Goal: Transaction & Acquisition: Purchase product/service

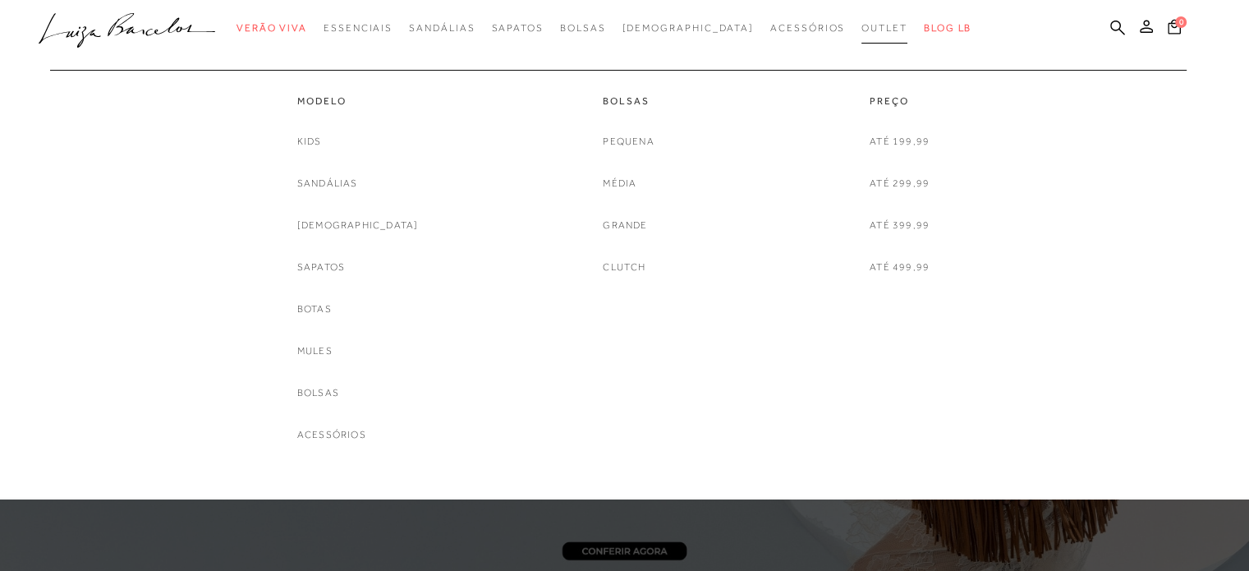
click at [862, 39] on link "Outlet" at bounding box center [885, 28] width 46 height 30
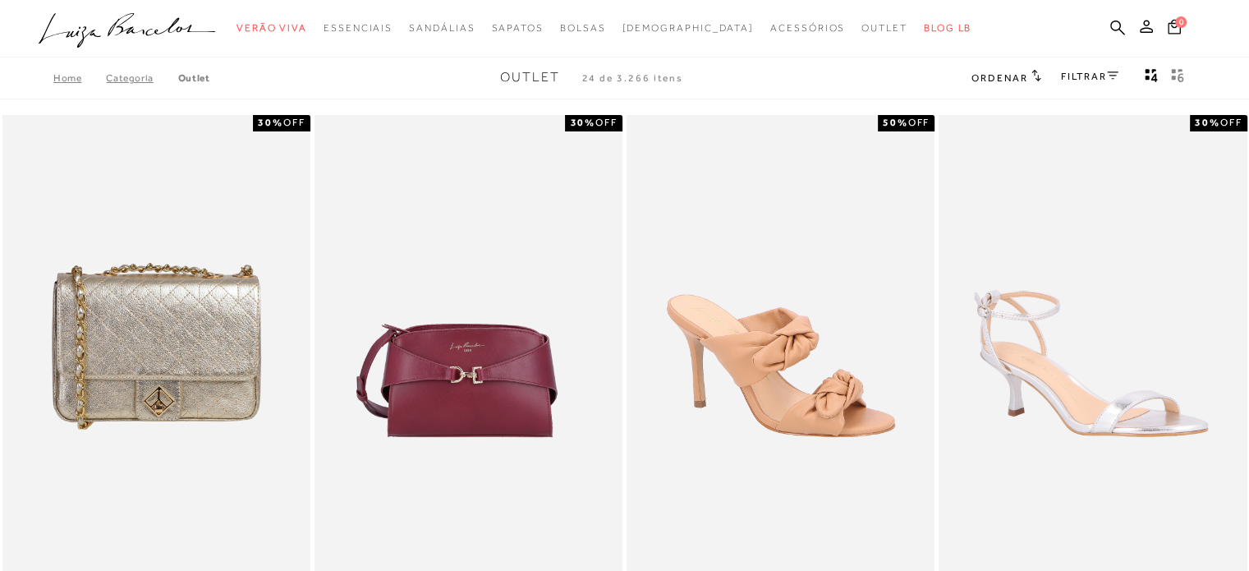
click at [1094, 76] on link "FILTRAR" at bounding box center [1089, 76] width 57 height 11
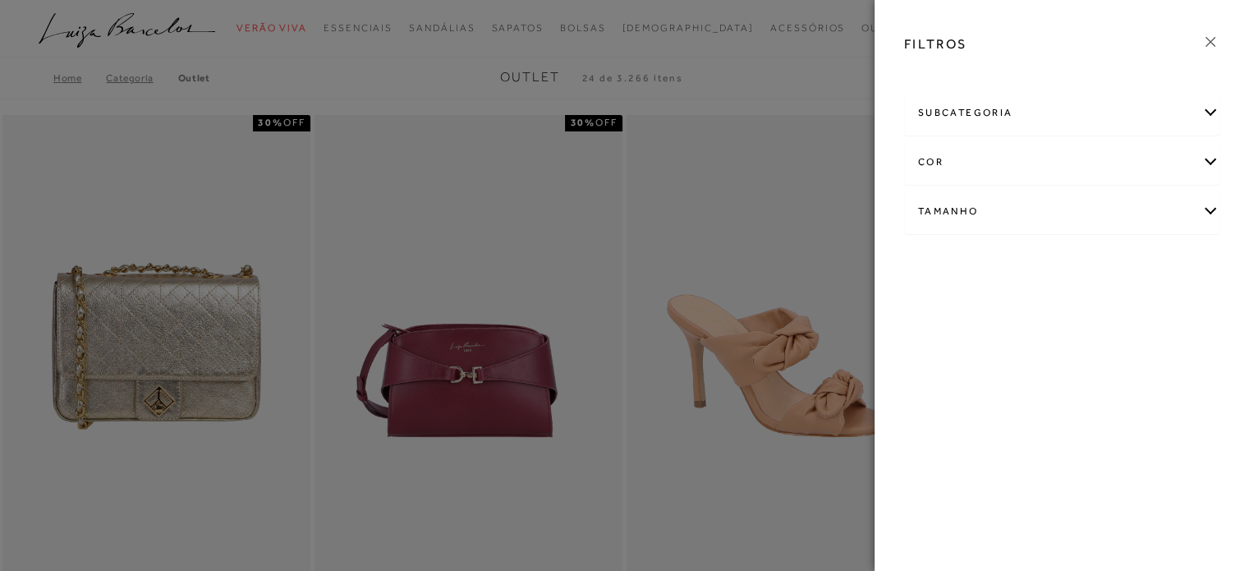
click at [997, 226] on div "Tamanho" at bounding box center [1062, 212] width 314 height 44
click at [948, 332] on link "Ver mais..." at bounding box center [949, 335] width 44 height 12
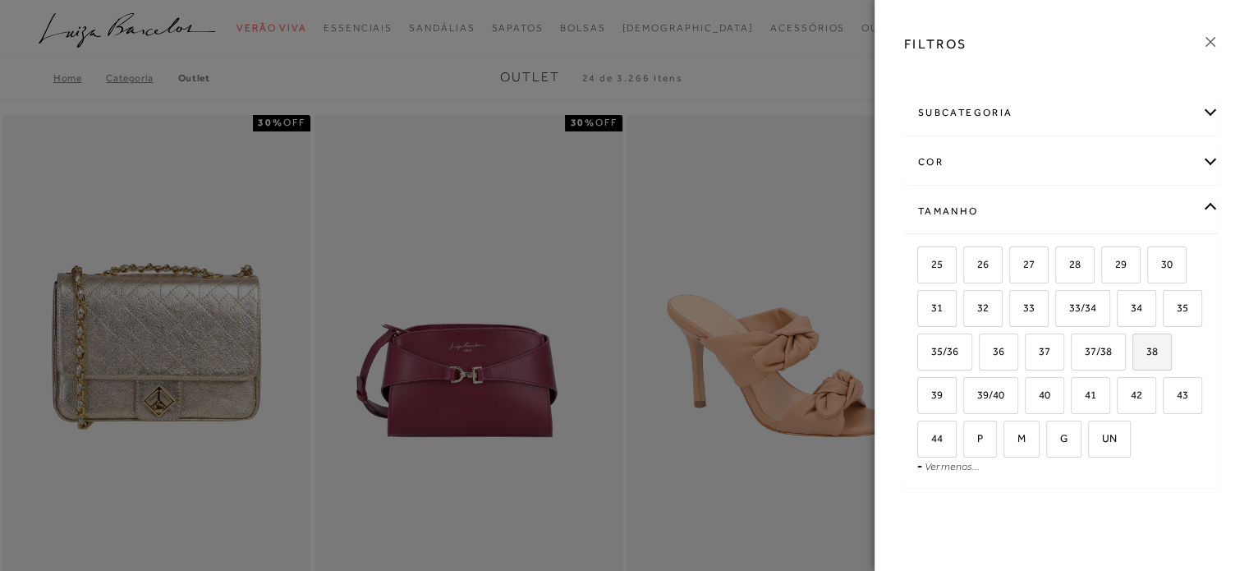
click at [1134, 357] on span "38" at bounding box center [1146, 351] width 24 height 12
click at [1130, 362] on input "38" at bounding box center [1138, 354] width 16 height 16
checkbox input "true"
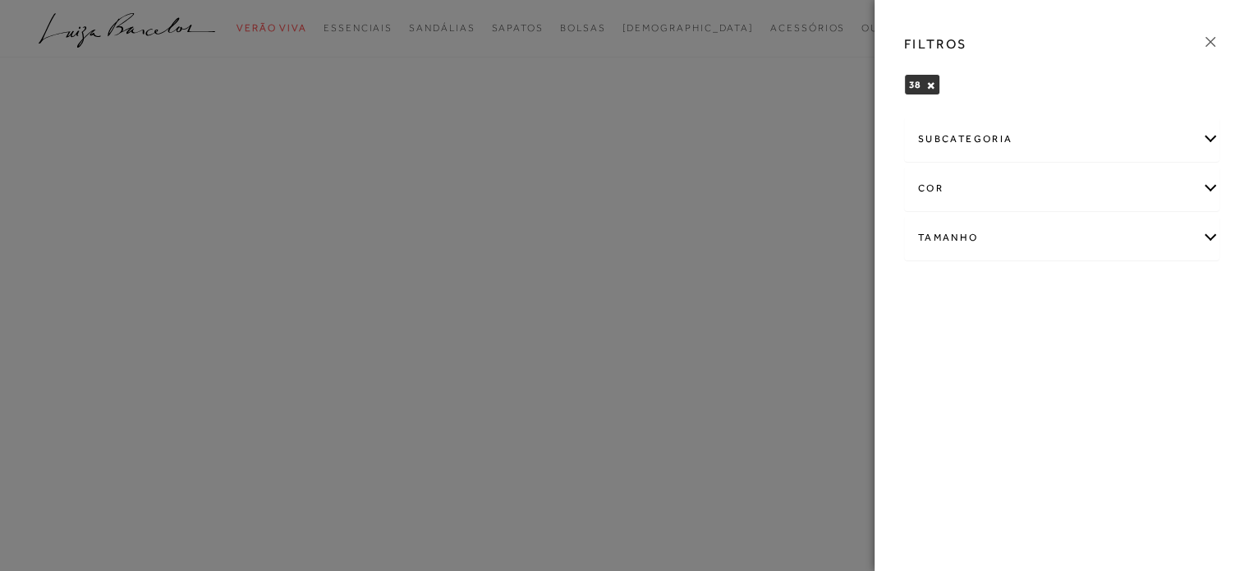
click at [1212, 36] on icon at bounding box center [1211, 42] width 18 height 18
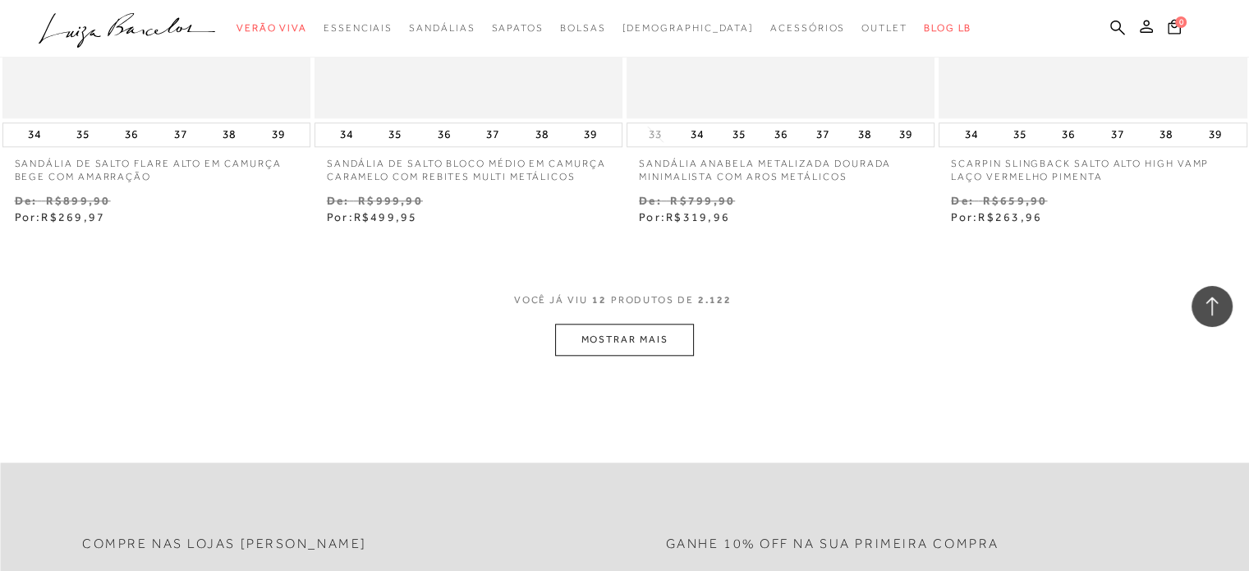
scroll to position [1676, 0]
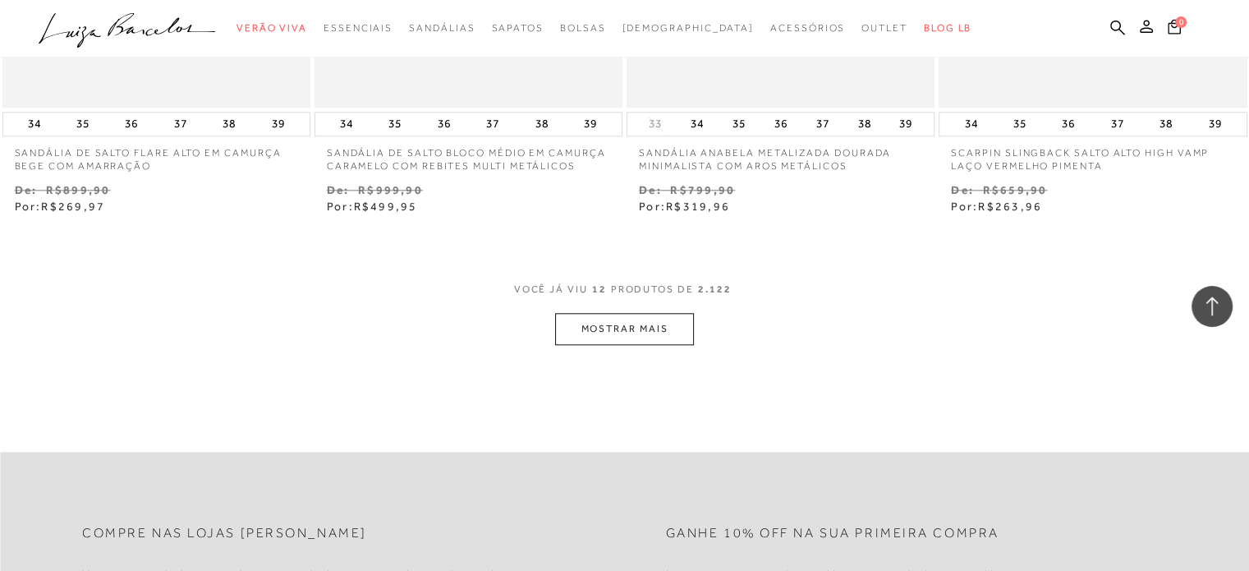
click at [598, 332] on button "MOSTRAR MAIS" at bounding box center [624, 329] width 138 height 32
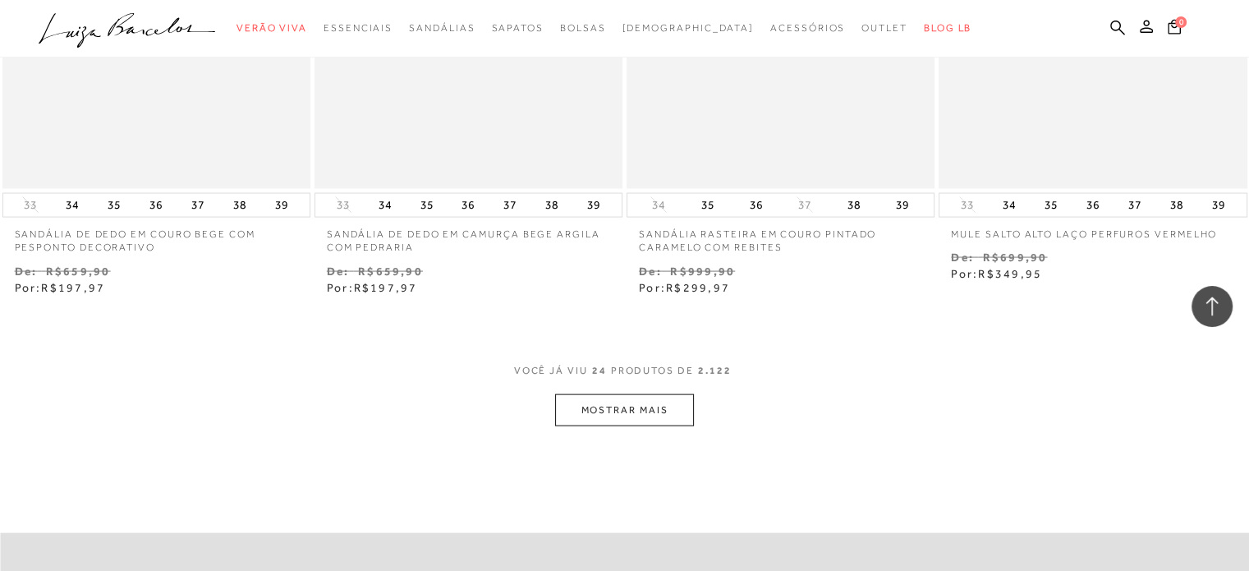
scroll to position [3439, 0]
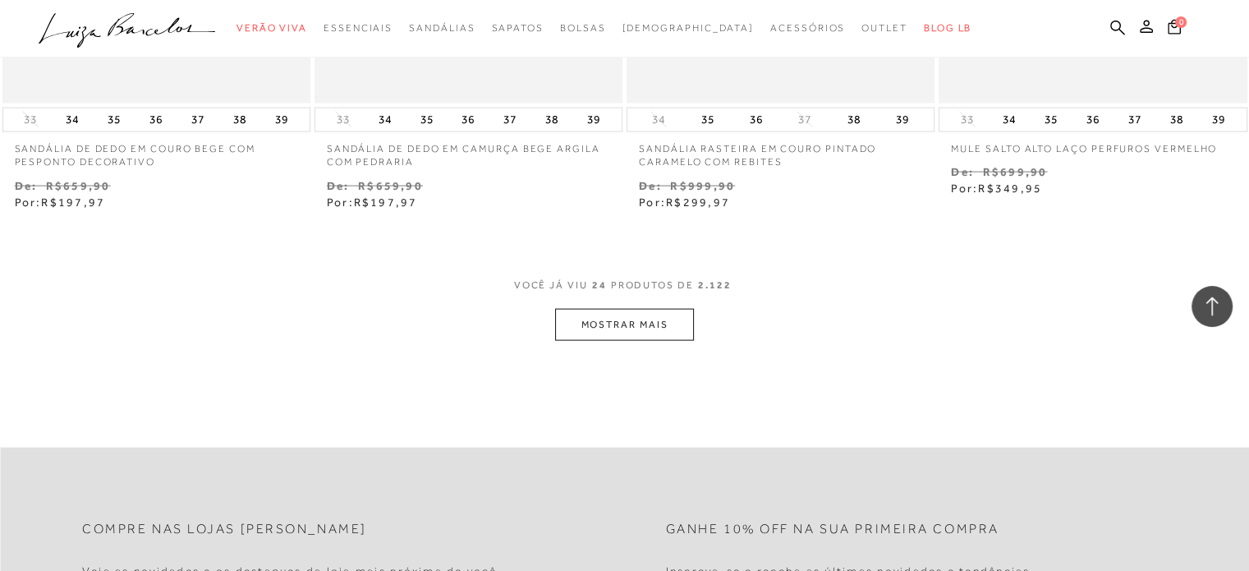
click at [607, 321] on button "MOSTRAR MAIS" at bounding box center [624, 325] width 138 height 32
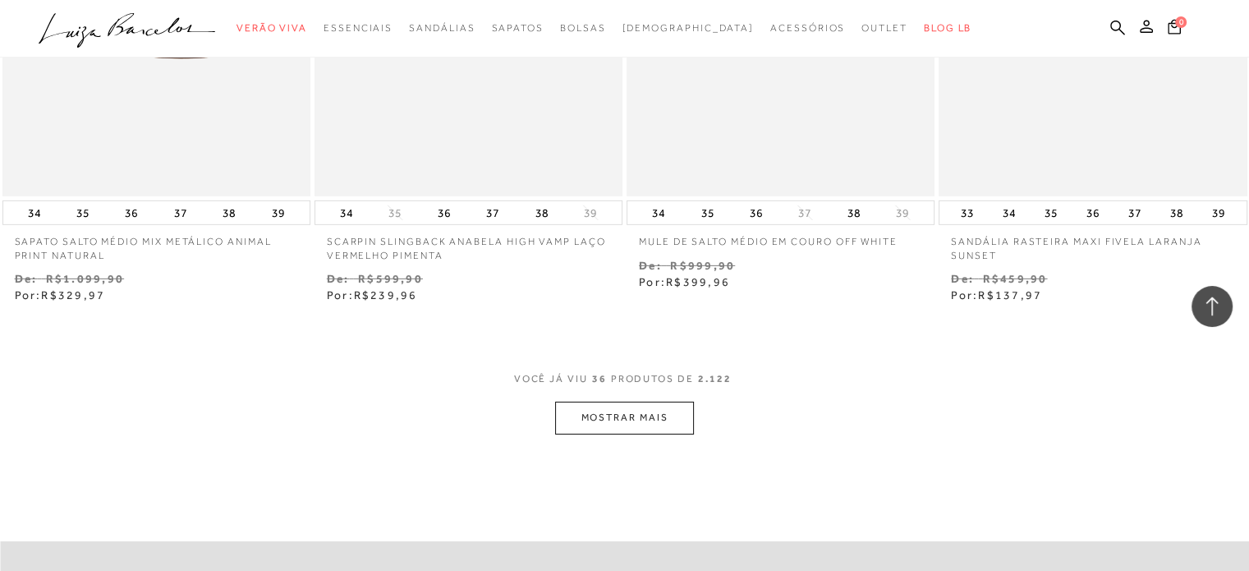
scroll to position [5150, 0]
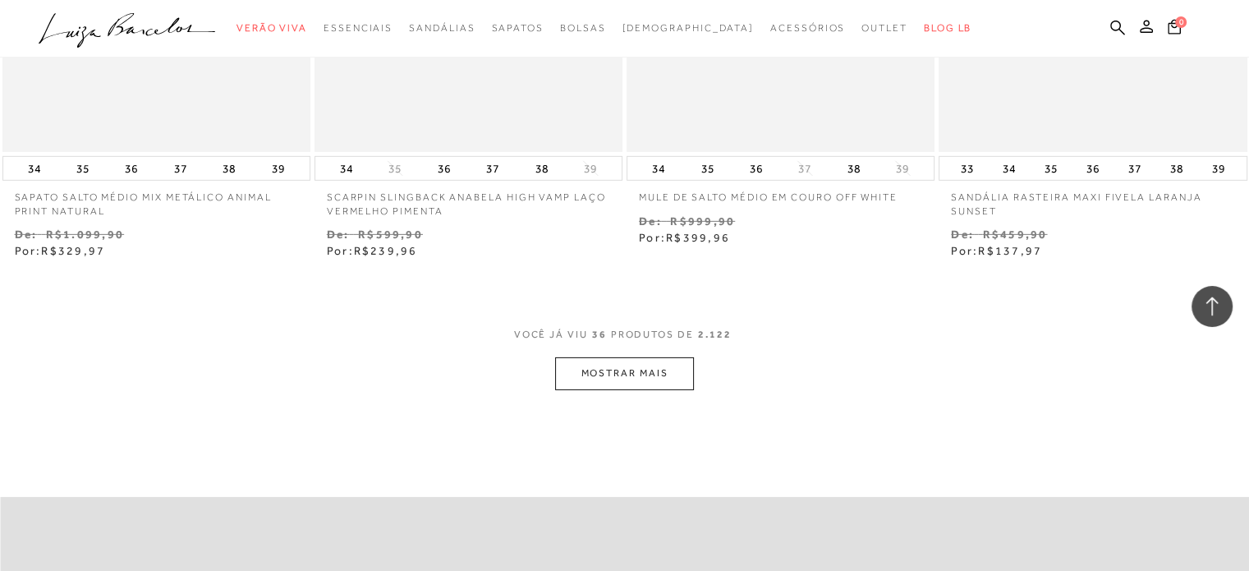
click at [620, 369] on button "MOSTRAR MAIS" at bounding box center [624, 373] width 138 height 32
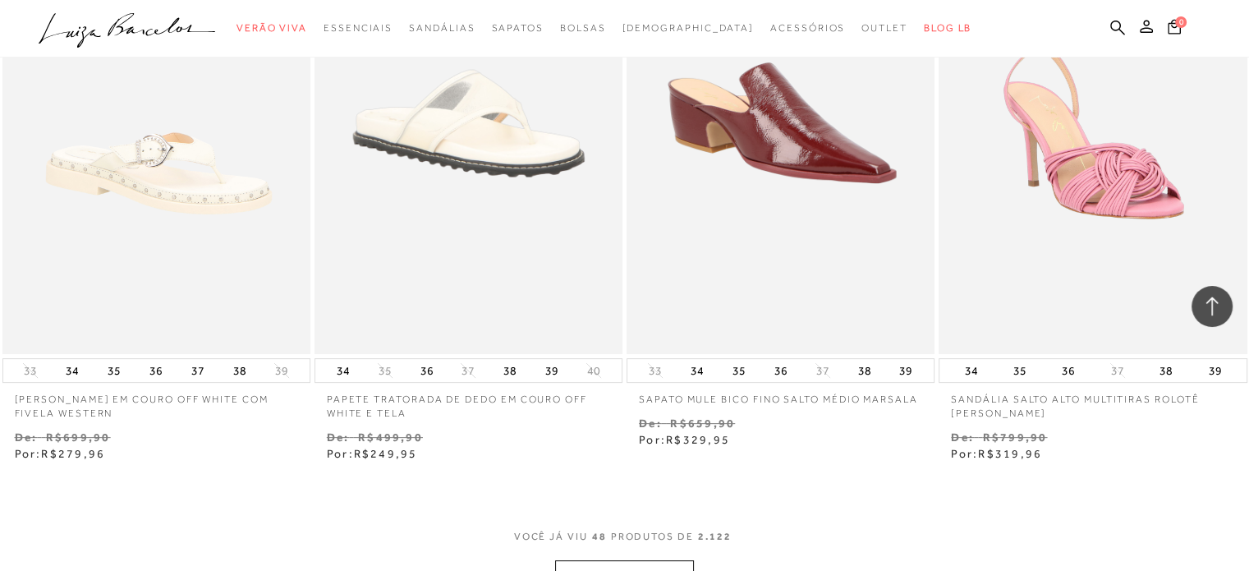
scroll to position [6830, 0]
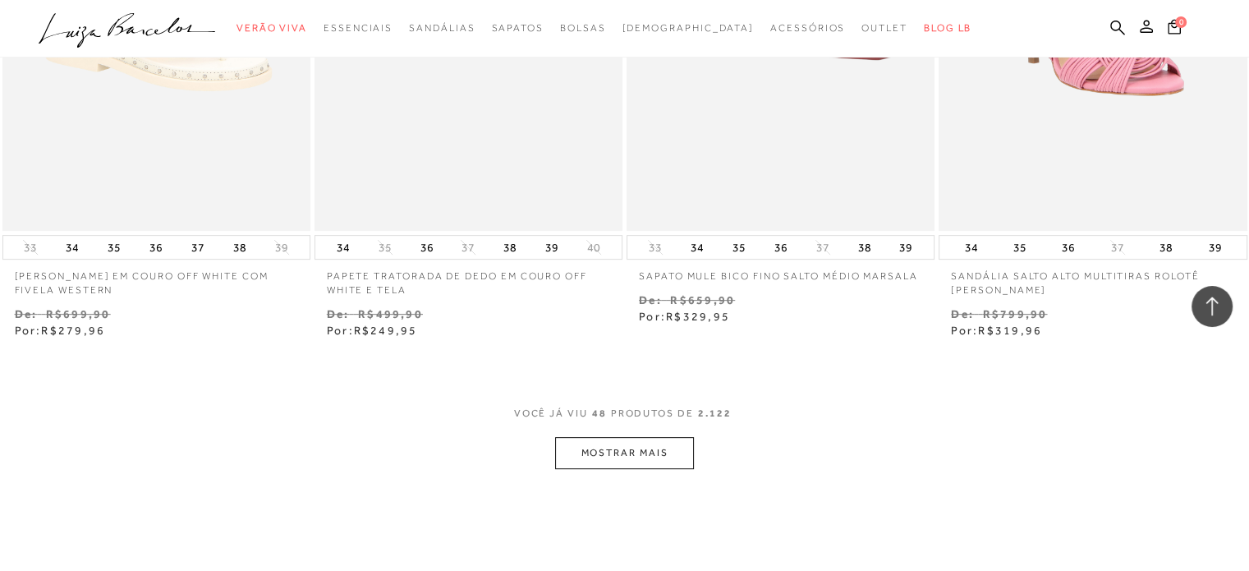
click at [617, 459] on button "MOSTRAR MAIS" at bounding box center [624, 453] width 138 height 32
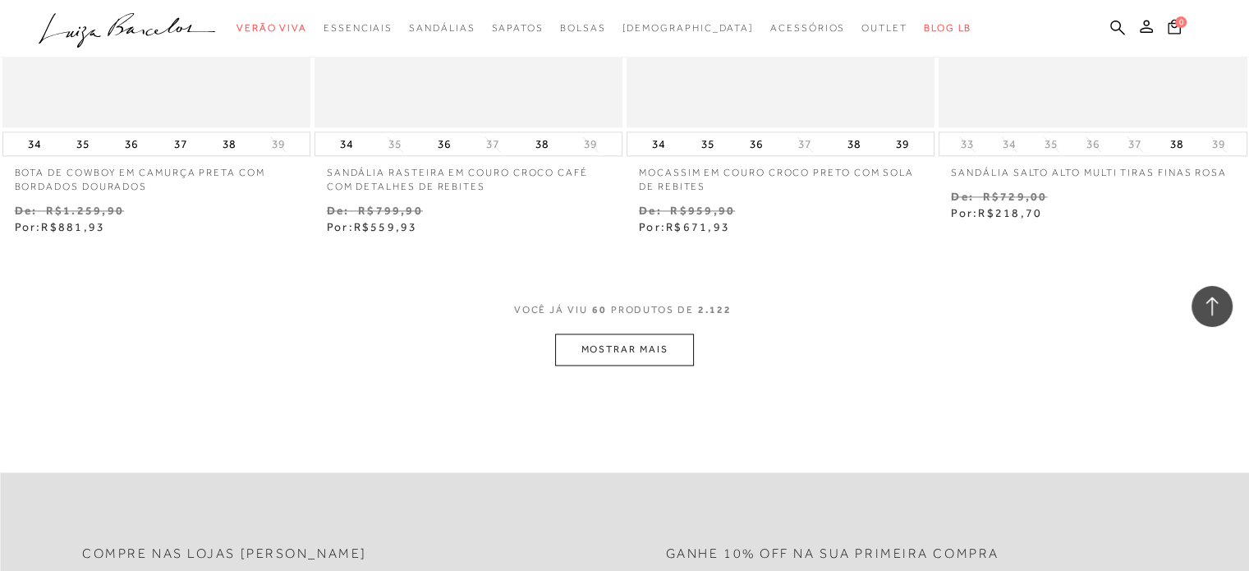
scroll to position [8696, 0]
click at [605, 353] on button "MOSTRAR MAIS" at bounding box center [624, 347] width 138 height 32
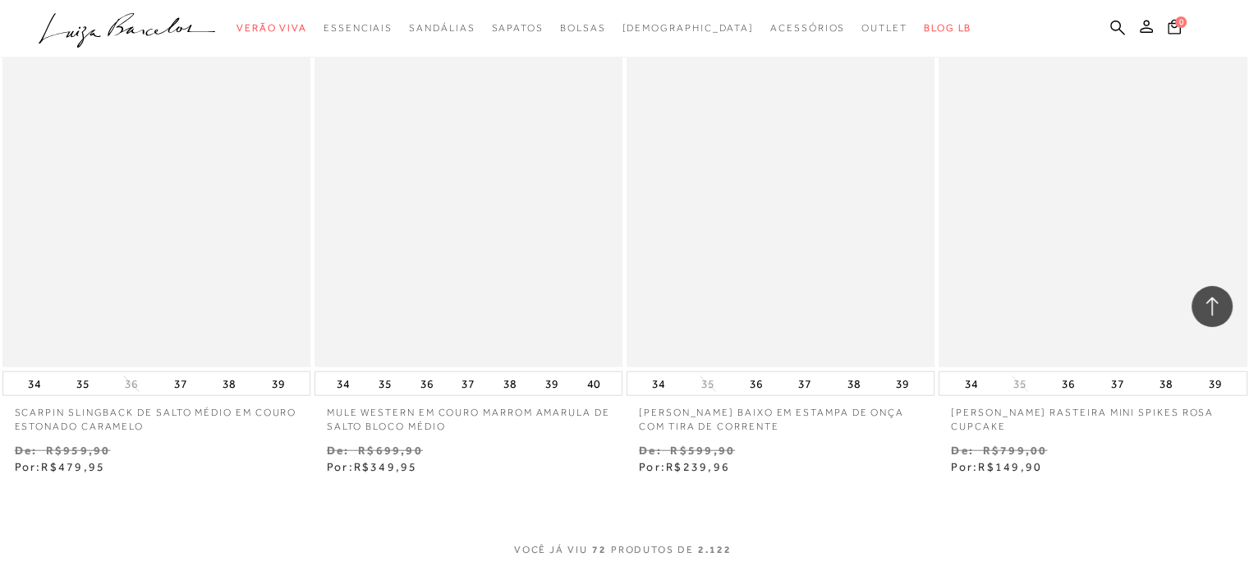
scroll to position [10423, 0]
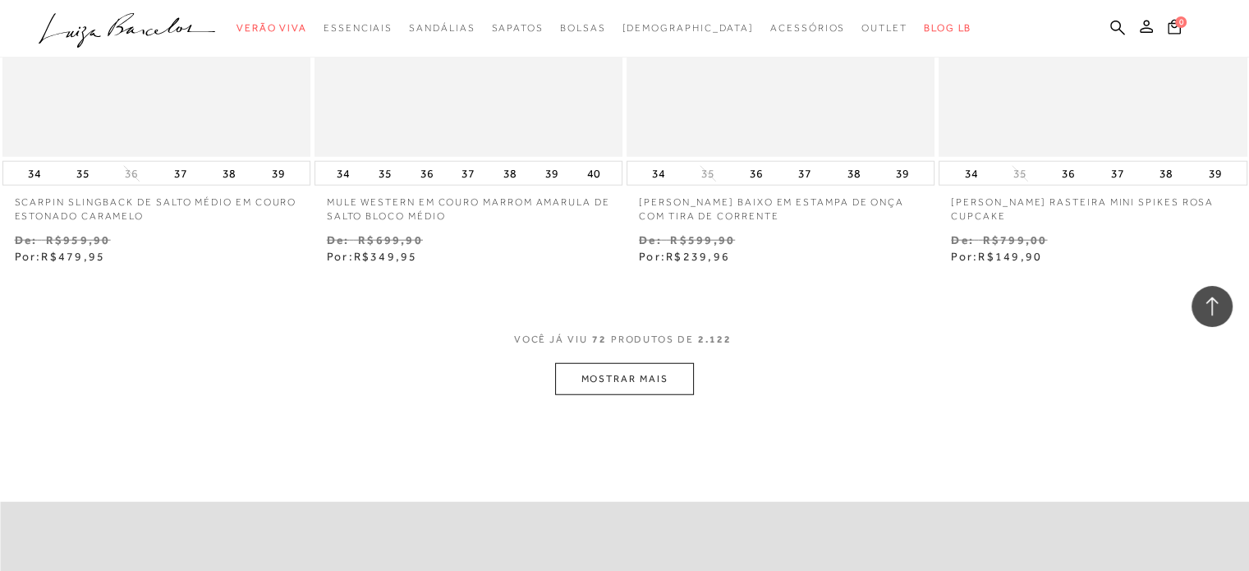
click at [612, 381] on button "MOSTRAR MAIS" at bounding box center [624, 379] width 138 height 32
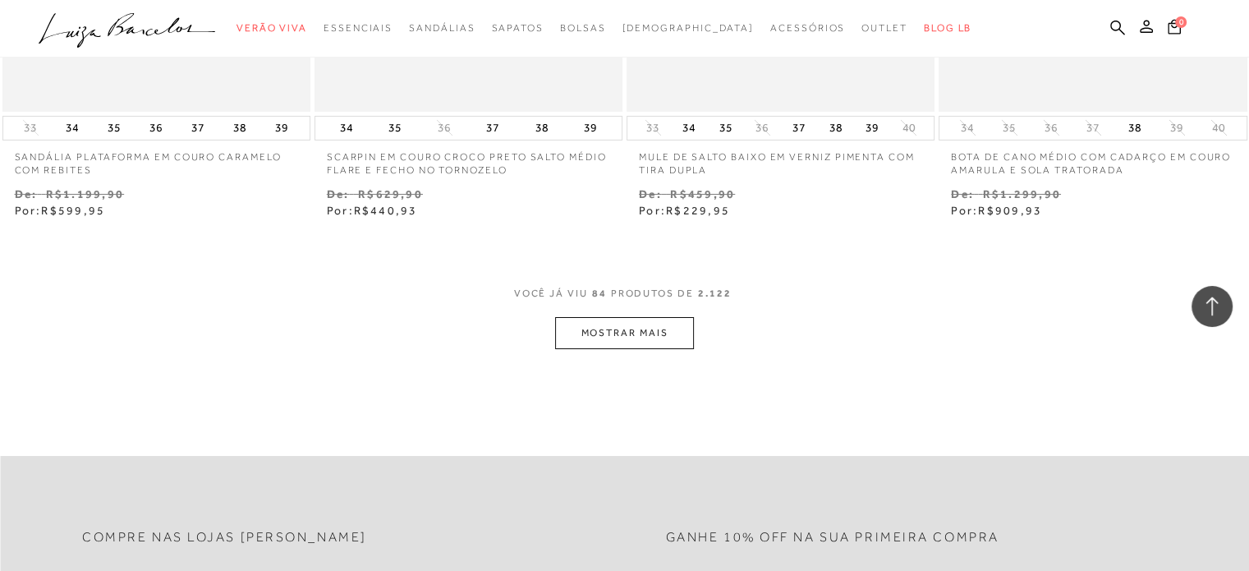
scroll to position [12229, 0]
click at [615, 326] on button "MOSTRAR MAIS" at bounding box center [624, 333] width 138 height 32
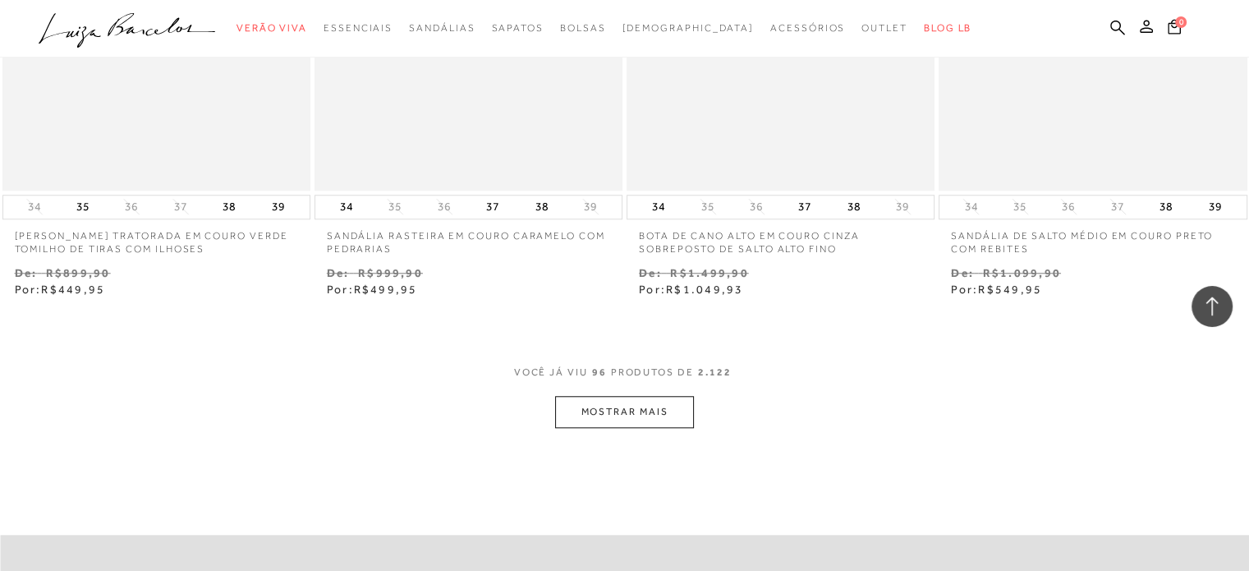
scroll to position [13924, 0]
click at [644, 405] on button "MOSTRAR MAIS" at bounding box center [624, 411] width 138 height 32
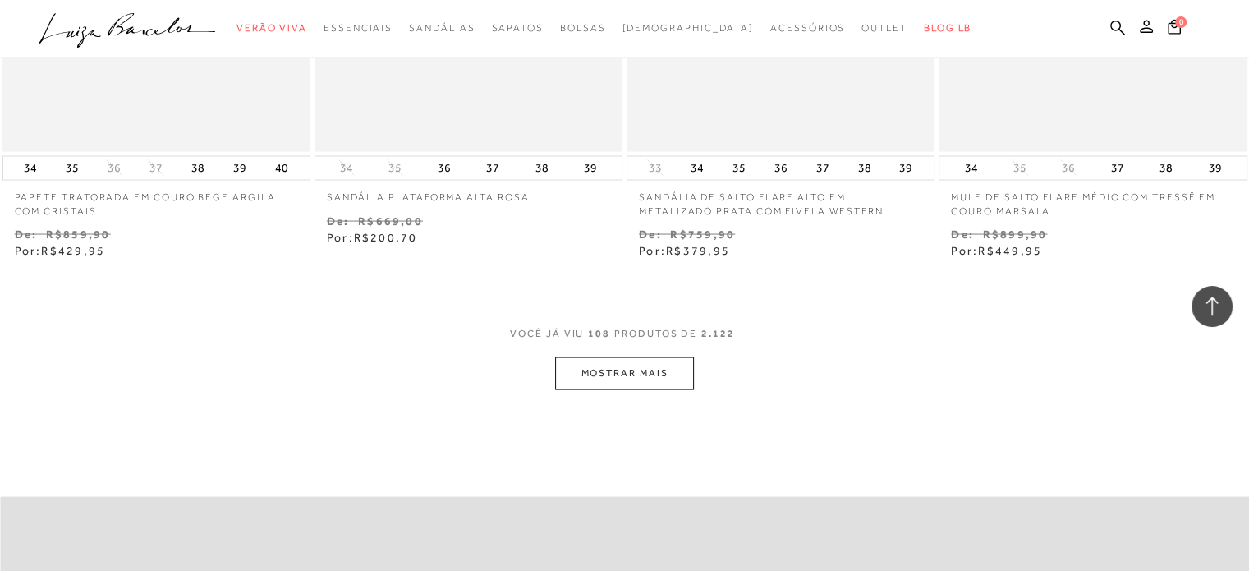
scroll to position [15730, 0]
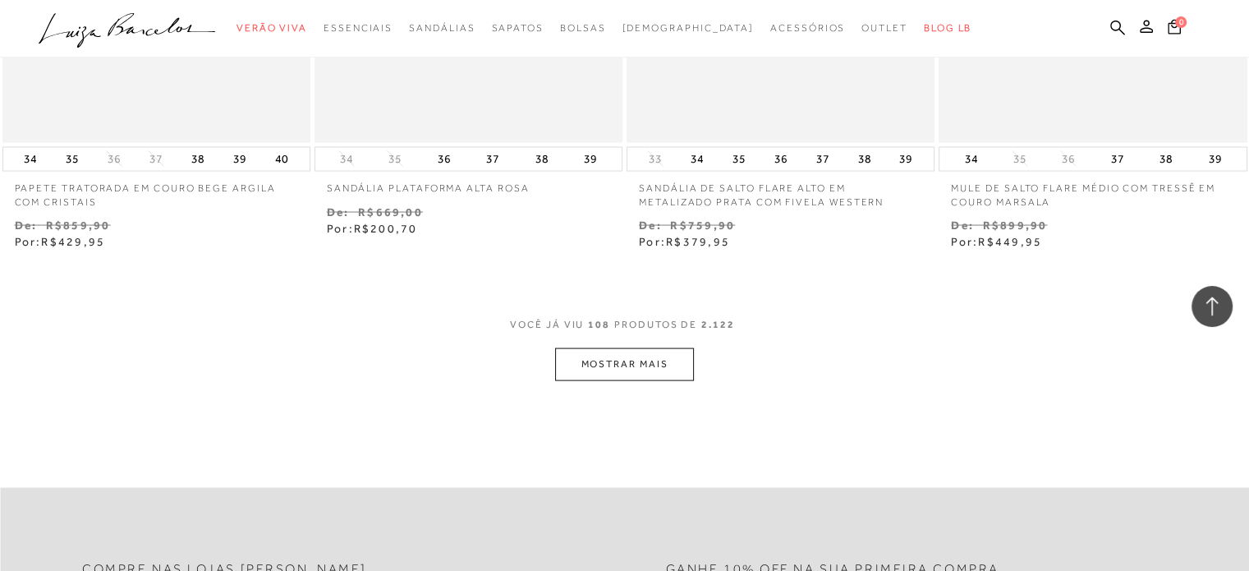
click at [608, 355] on button "MOSTRAR MAIS" at bounding box center [624, 364] width 138 height 32
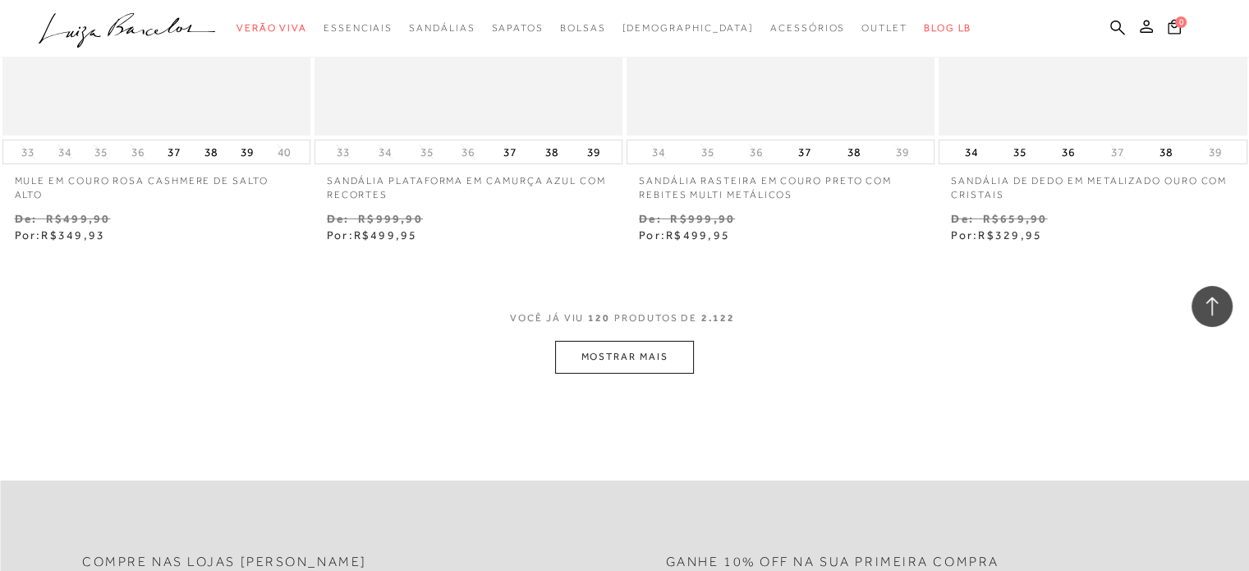
scroll to position [17495, 0]
click at [621, 361] on button "MOSTRAR MAIS" at bounding box center [624, 359] width 138 height 32
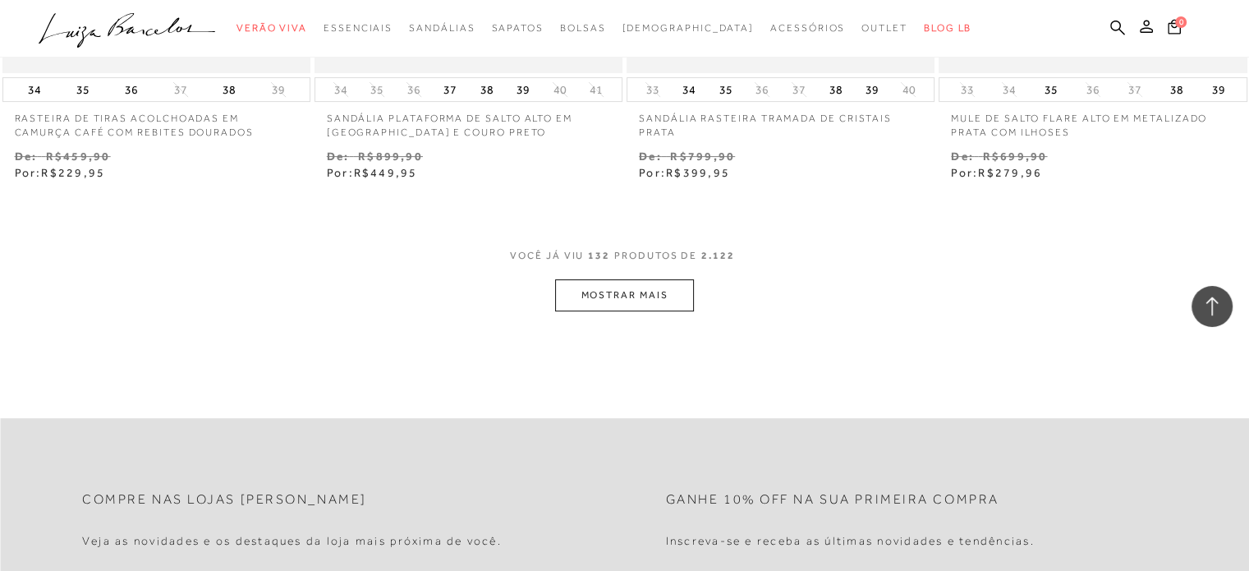
scroll to position [19323, 0]
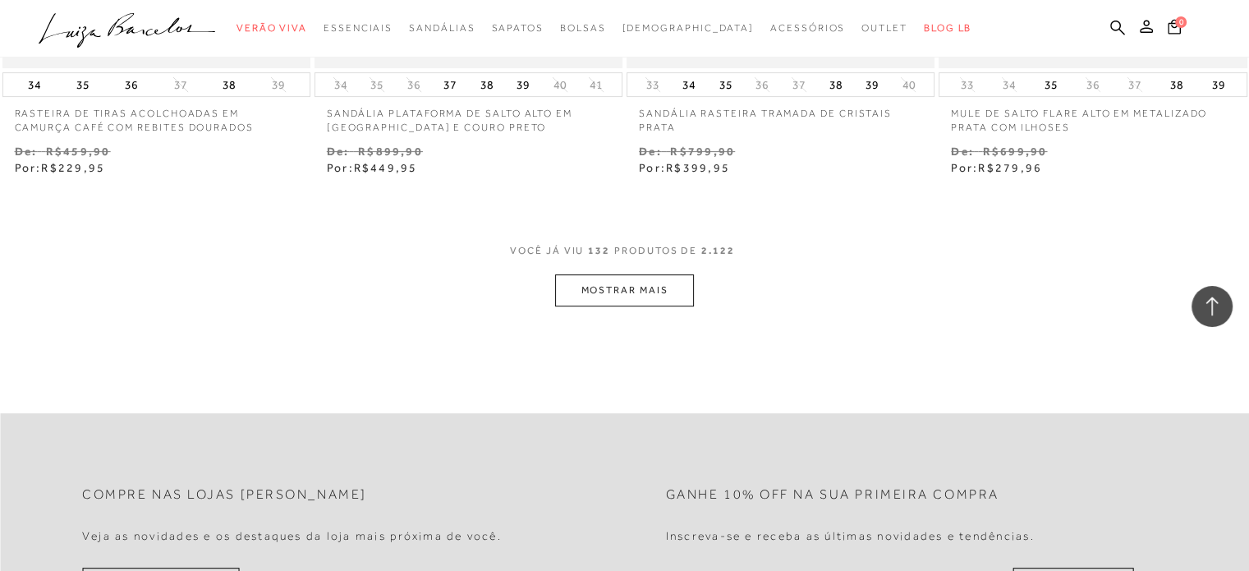
click at [641, 298] on button "MOSTRAR MAIS" at bounding box center [624, 290] width 138 height 32
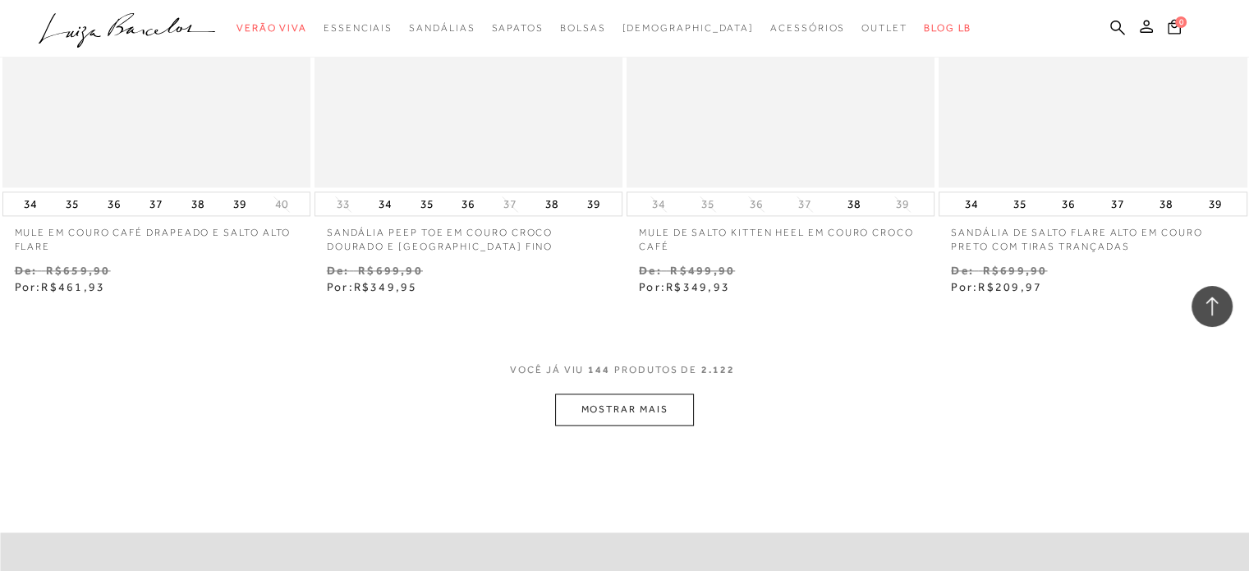
scroll to position [20967, 0]
click at [596, 394] on button "MOSTRAR MAIS" at bounding box center [624, 406] width 138 height 32
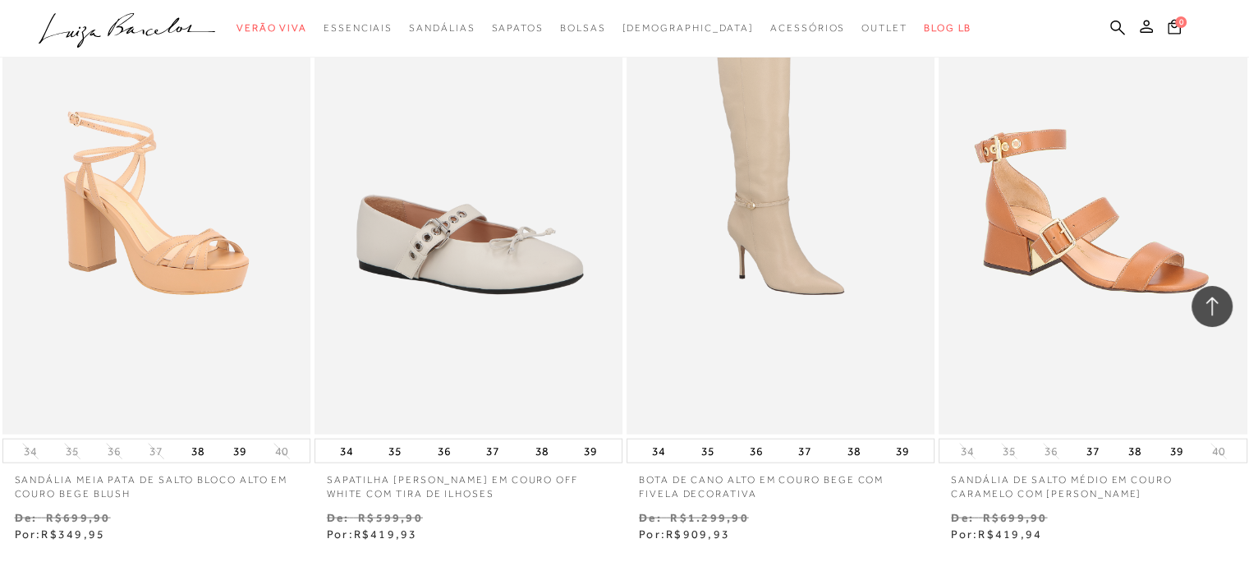
scroll to position [22800, 0]
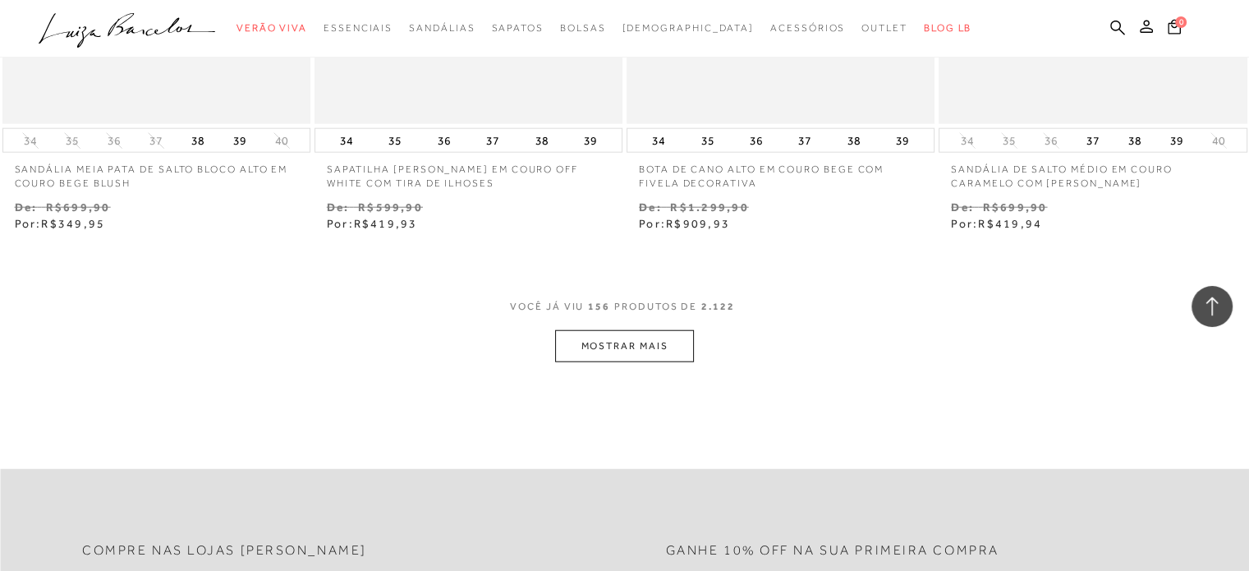
click at [637, 330] on button "MOSTRAR MAIS" at bounding box center [624, 346] width 138 height 32
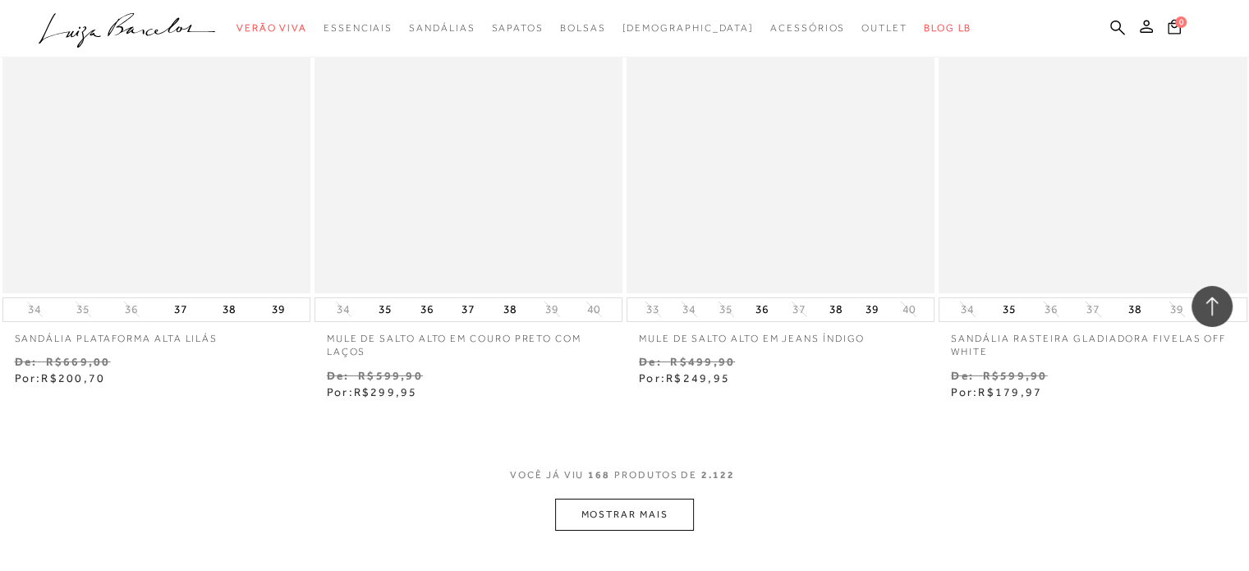
scroll to position [24455, 0]
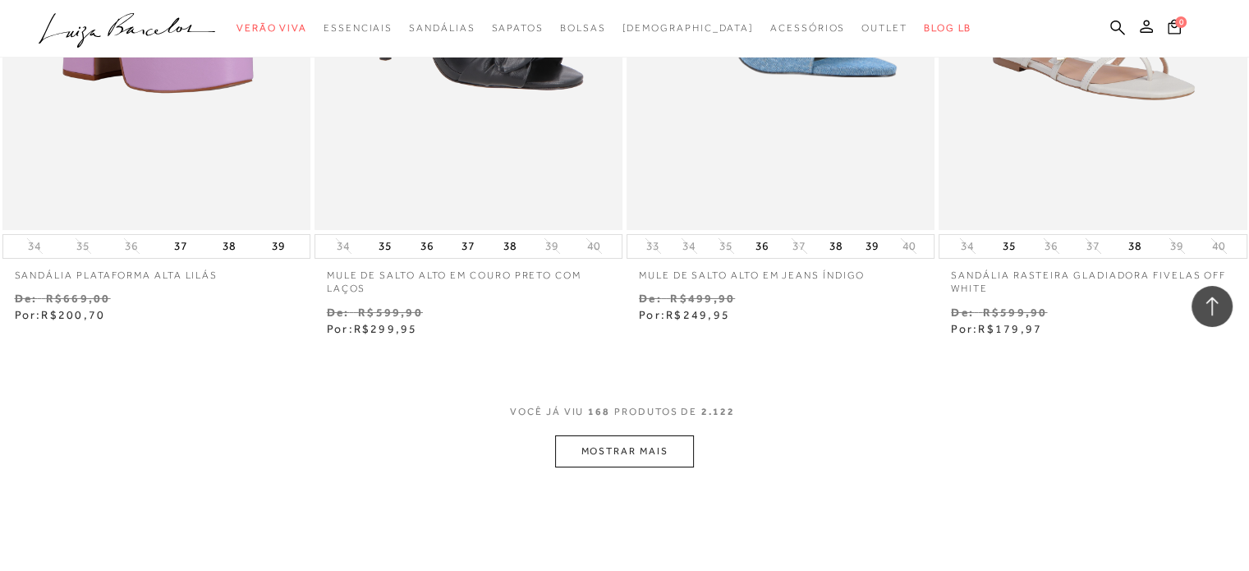
click at [599, 435] on button "MOSTRAR MAIS" at bounding box center [624, 451] width 138 height 32
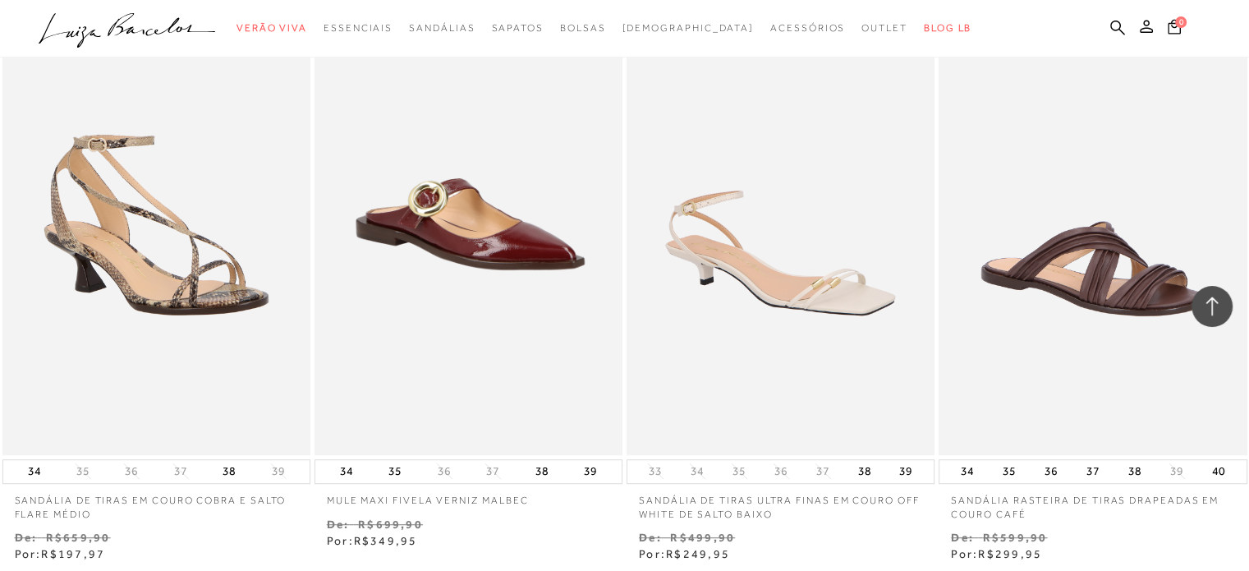
scroll to position [26187, 0]
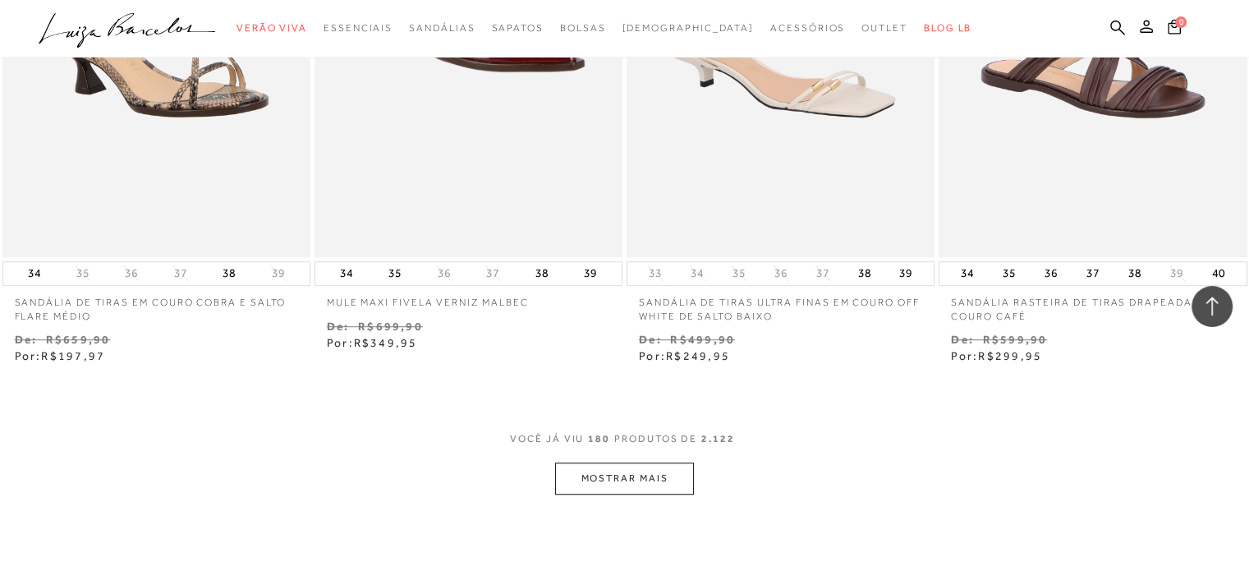
click at [588, 462] on button "MOSTRAR MAIS" at bounding box center [624, 478] width 138 height 32
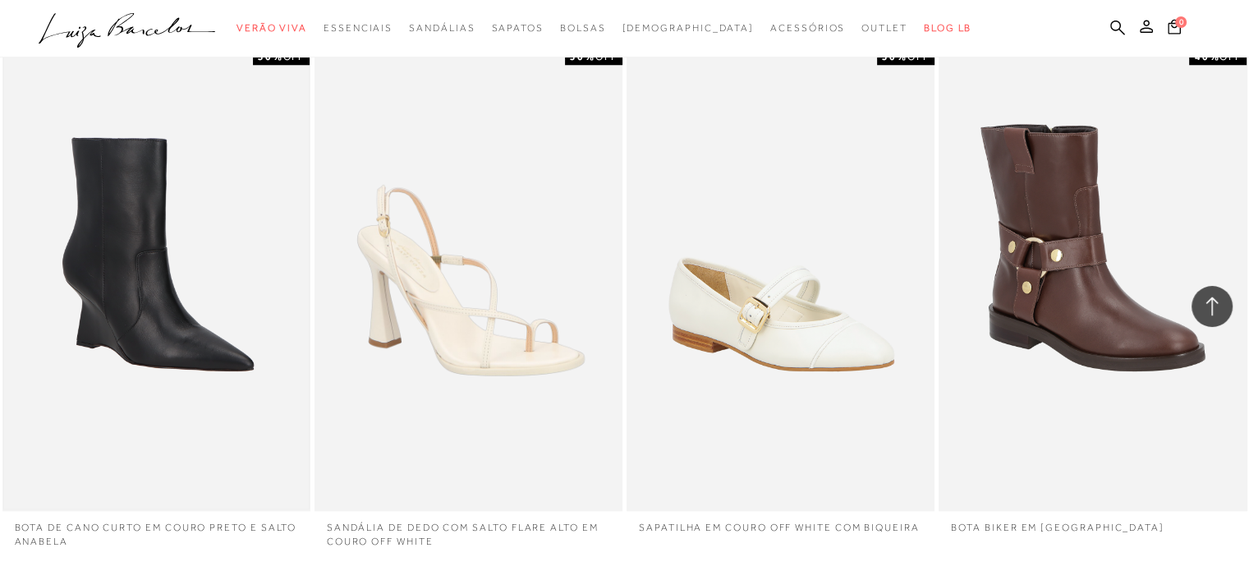
scroll to position [26533, 0]
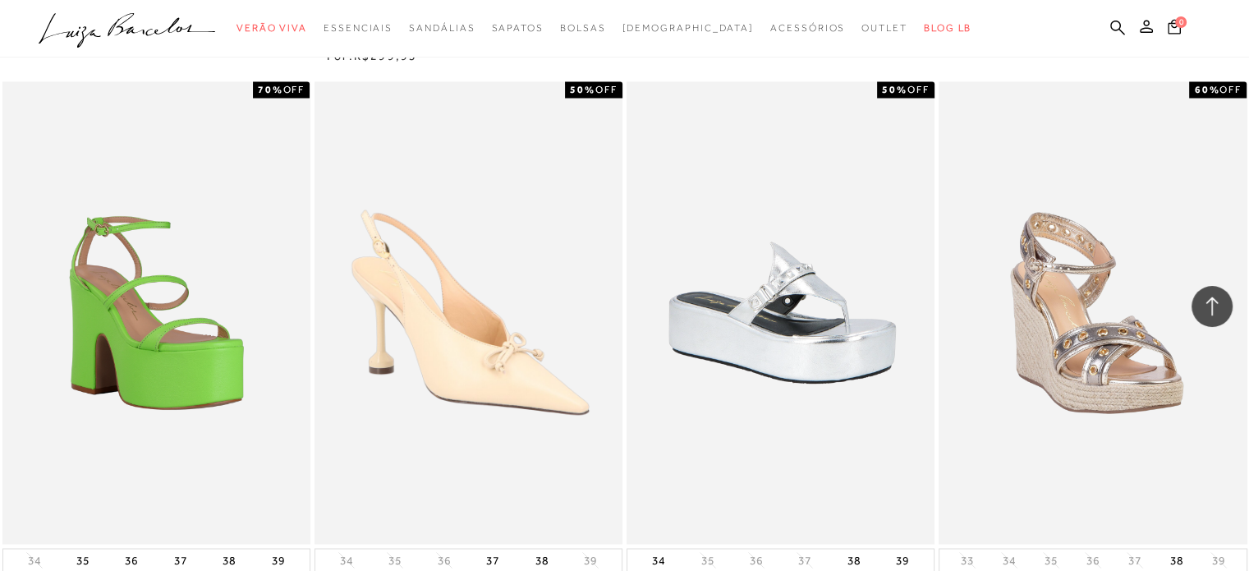
click at [102, 417] on img at bounding box center [156, 313] width 305 height 458
